Goal: Task Accomplishment & Management: Manage account settings

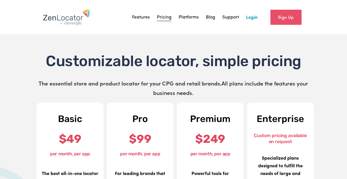
click at [256, 17] on link "Login" at bounding box center [251, 17] width 11 height 9
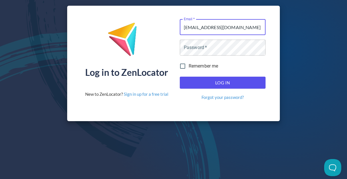
click at [209, 29] on input "[EMAIL_ADDRESS][DOMAIN_NAME]" at bounding box center [223, 27] width 86 height 16
type input "[EMAIL_ADDRESS][DOMAIN_NAME]"
click at [218, 98] on link "Forgot your password?" at bounding box center [222, 98] width 42 height 6
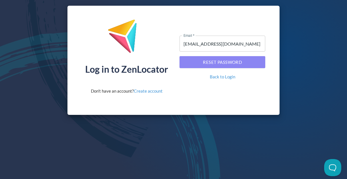
click at [215, 63] on span "Reset Password" at bounding box center [222, 62] width 73 height 7
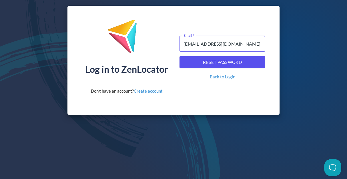
drag, startPoint x: 241, startPoint y: 44, endPoint x: 149, endPoint y: 40, distance: 92.0
click at [179, 40] on input "[EMAIL_ADDRESS][DOMAIN_NAME]" at bounding box center [222, 44] width 86 height 16
paste input "coconnor"
type input "[EMAIL_ADDRESS][DOMAIN_NAME]"
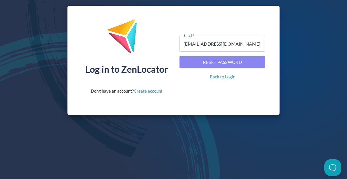
click at [221, 62] on span "Reset Password" at bounding box center [222, 62] width 73 height 7
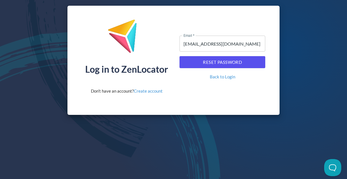
click at [193, 91] on div "Email   * [EMAIL_ADDRESS][DOMAIN_NAME] Email * Reset Password Back to Login" at bounding box center [222, 56] width 86 height 75
click at [219, 61] on span "Reset Password" at bounding box center [222, 62] width 73 height 7
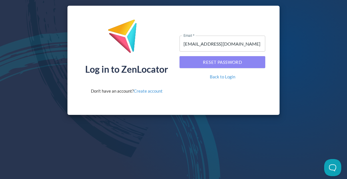
click at [224, 66] on button "Reset Password" at bounding box center [222, 62] width 86 height 12
